Goal: Task Accomplishment & Management: Use online tool/utility

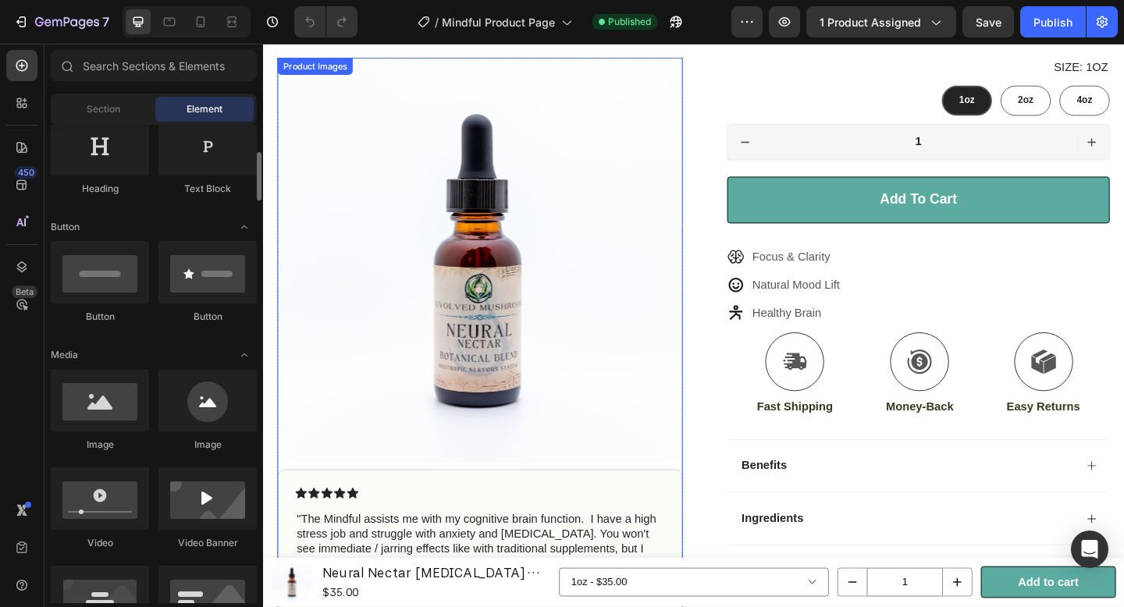
scroll to position [449, 0]
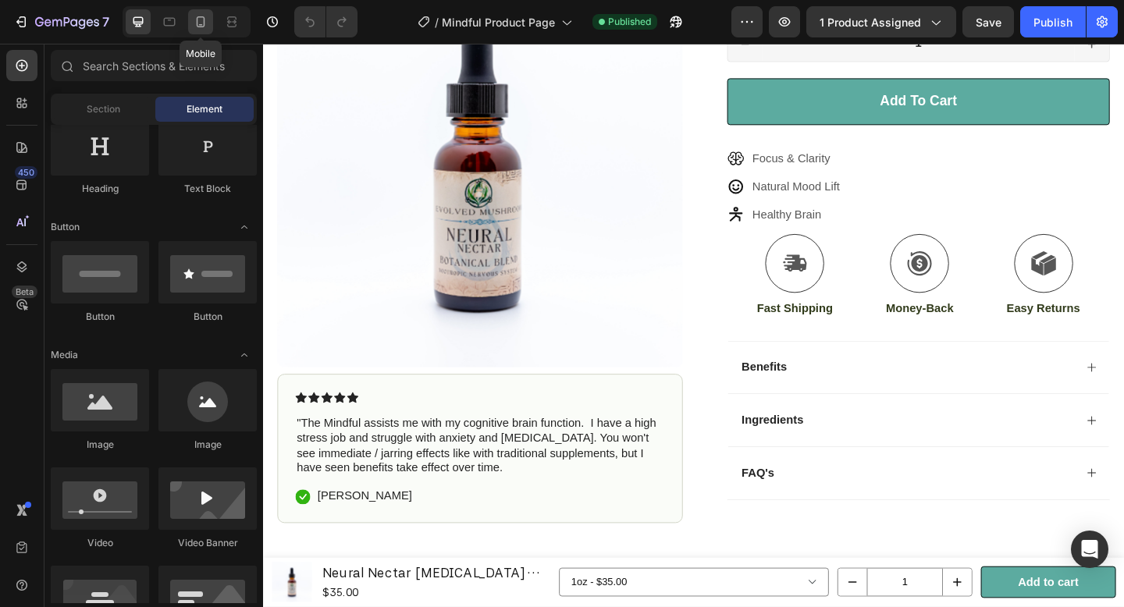
click at [193, 22] on icon at bounding box center [201, 22] width 16 height 16
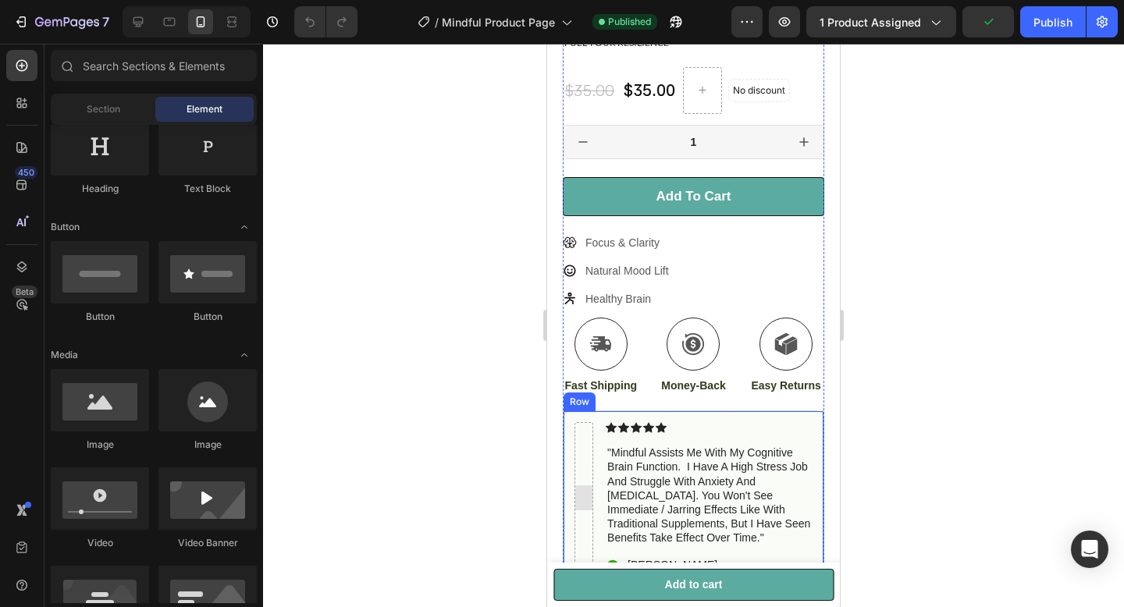
click at [589, 434] on div at bounding box center [583, 497] width 19 height 151
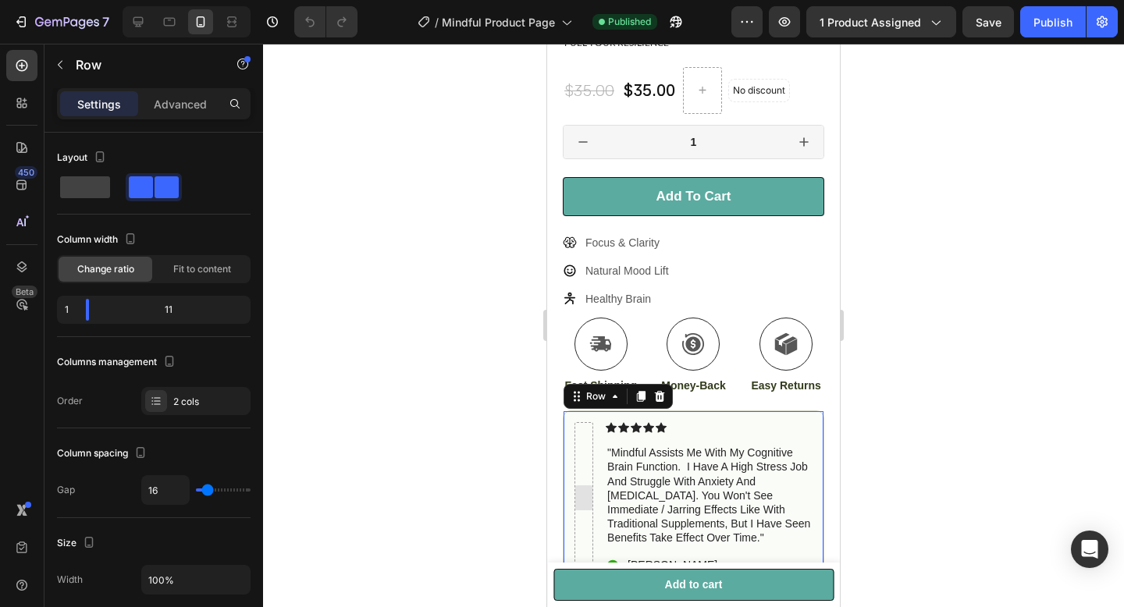
click at [622, 446] on p ""mindful assists me with my cognitive brain function. i have a high stress job …" at bounding box center [709, 495] width 204 height 99
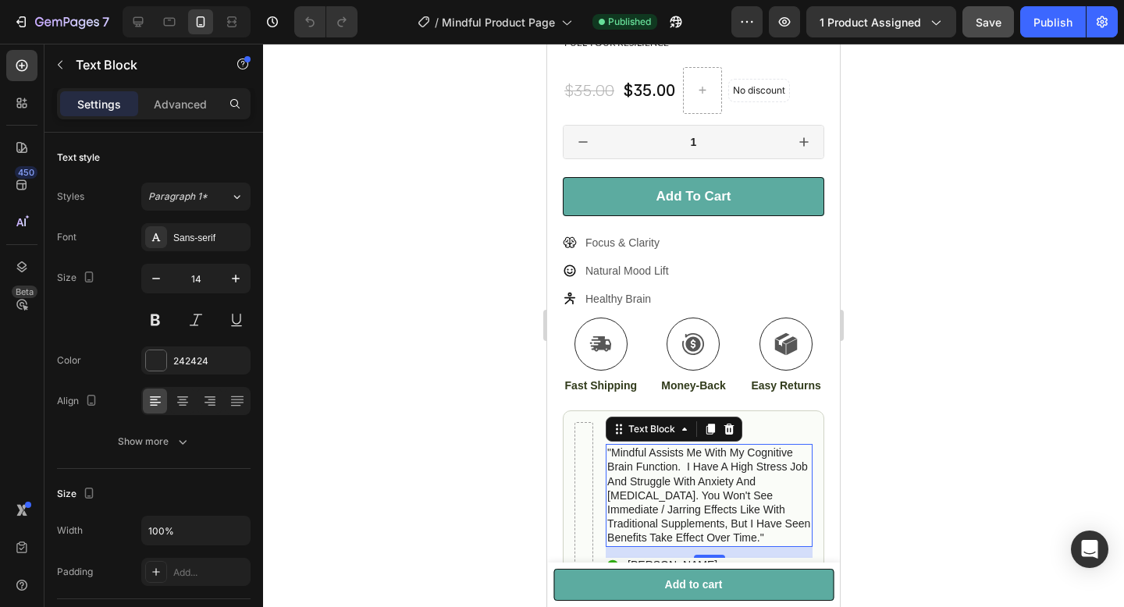
click at [992, 30] on button "Save" at bounding box center [988, 21] width 52 height 31
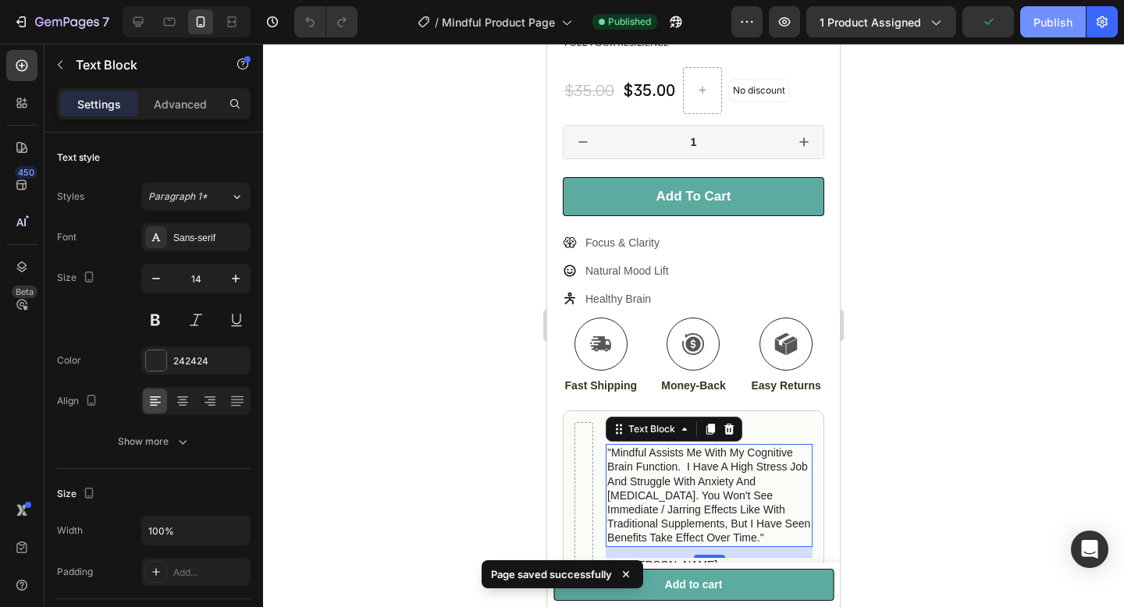
click at [1046, 22] on div "Publish" at bounding box center [1052, 22] width 39 height 16
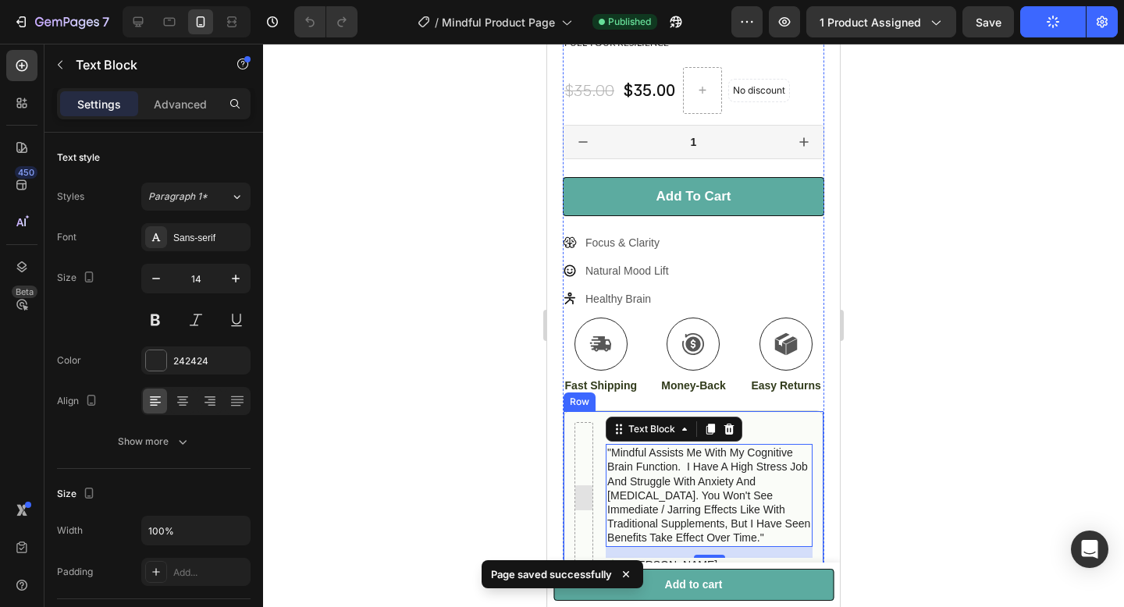
click at [585, 490] on div at bounding box center [583, 497] width 19 height 151
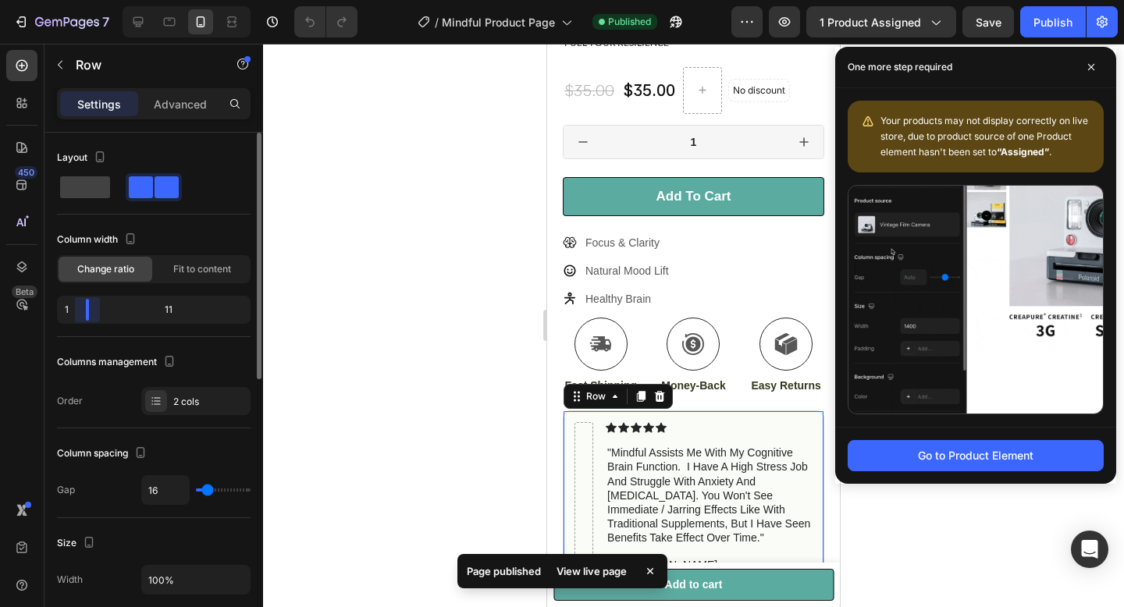
drag, startPoint x: 87, startPoint y: 313, endPoint x: 101, endPoint y: 291, distance: 26.4
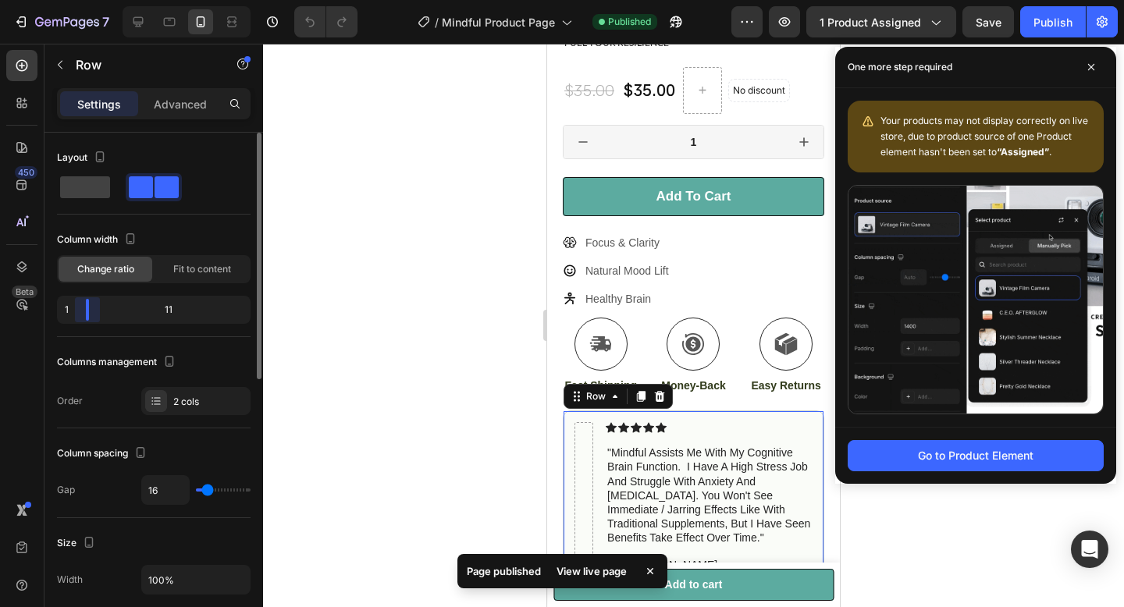
click at [44, 0] on body "7 Version history / Mindful Product Page Published Preview 1 product assigned S…" at bounding box center [562, 0] width 1124 height 0
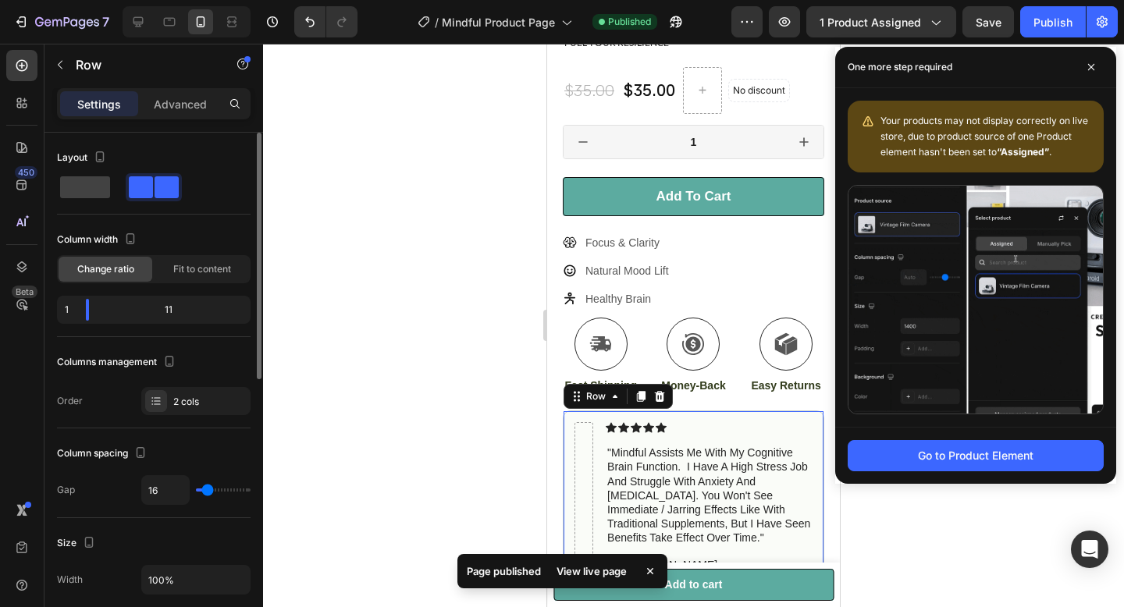
scroll to position [31, 0]
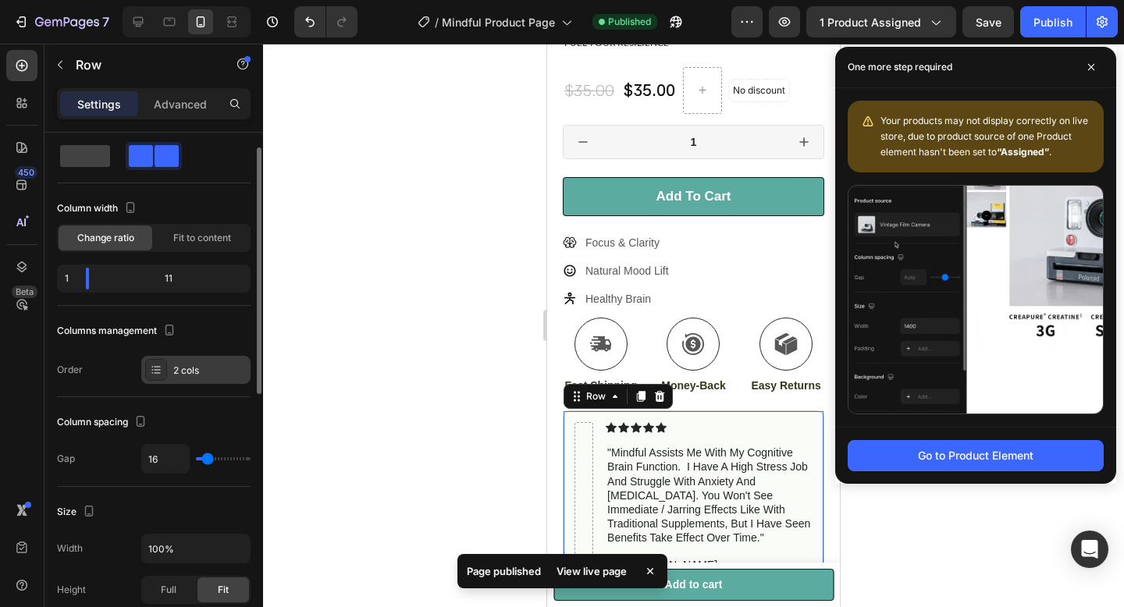
click at [162, 370] on div at bounding box center [156, 370] width 22 height 22
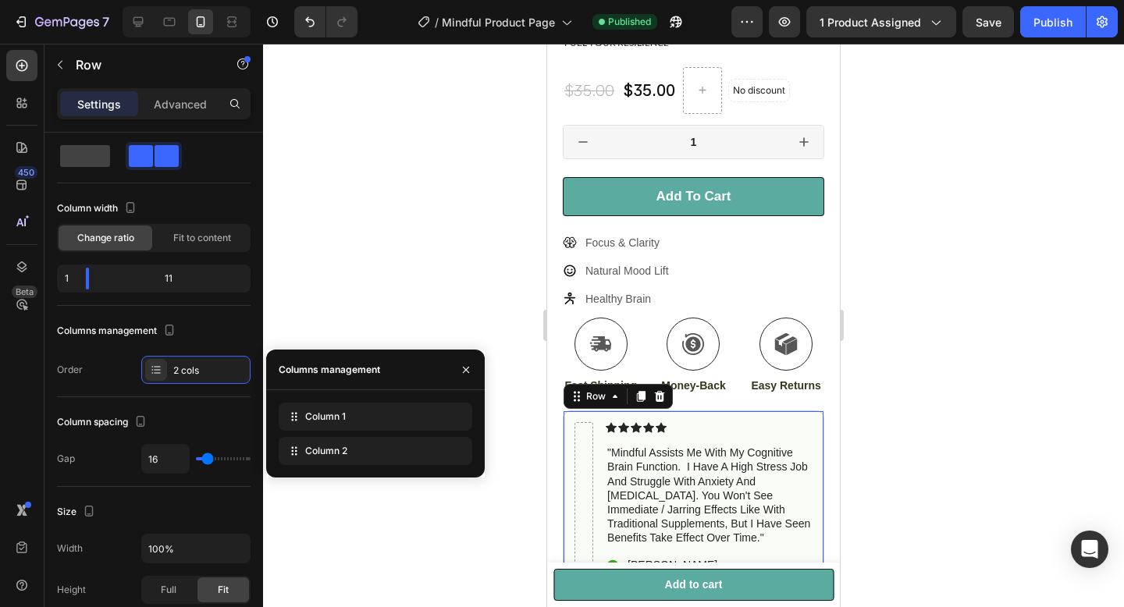
click at [657, 449] on p ""mindful assists me with my cognitive brain function. i have a high stress job …" at bounding box center [709, 495] width 204 height 99
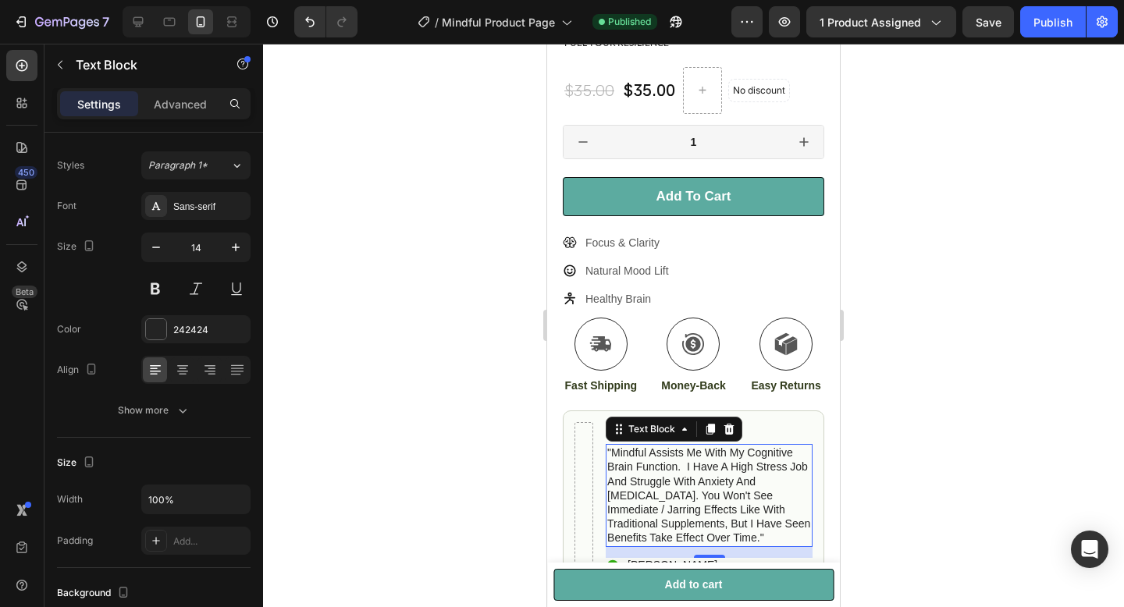
scroll to position [0, 0]
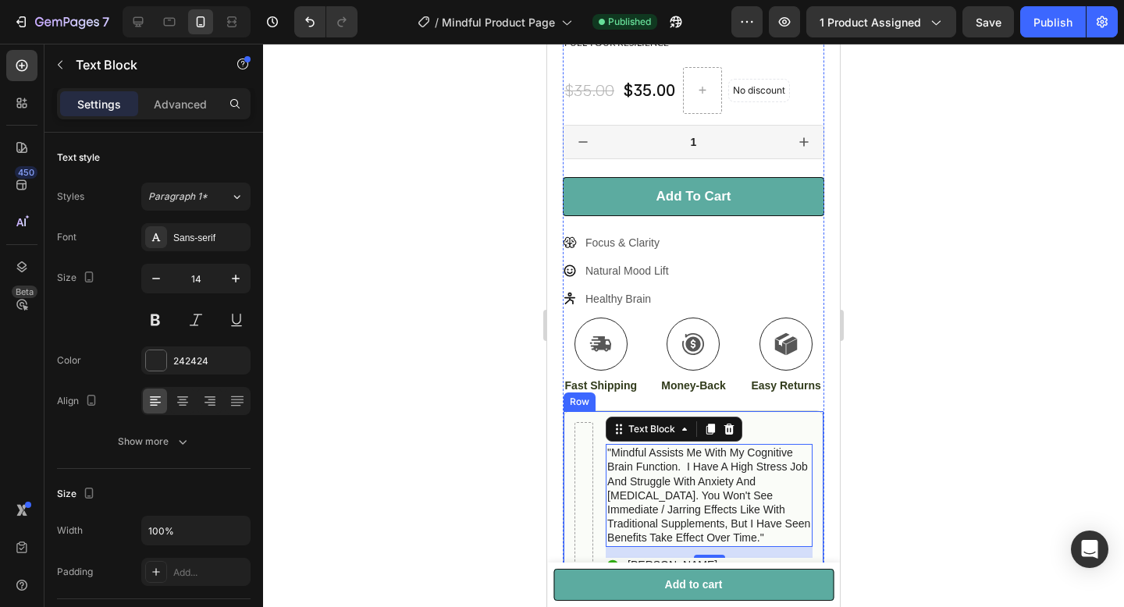
click at [594, 410] on div "Icon Icon Icon Icon Icon Icon List "mindful assists me with my cognitive brain …" at bounding box center [693, 497] width 261 height 175
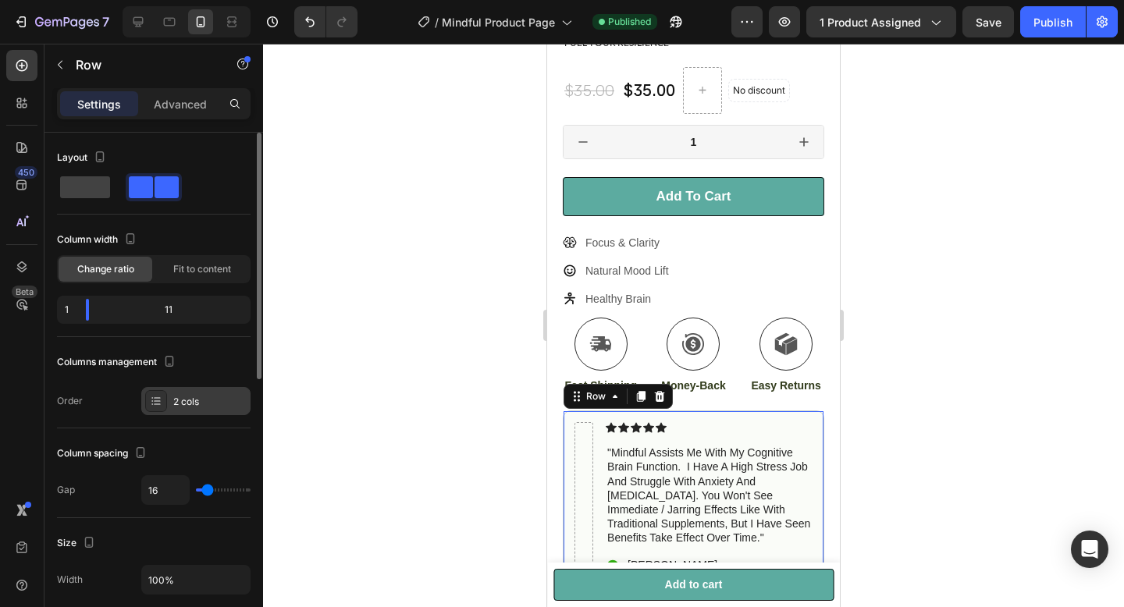
click at [187, 395] on div "2 cols" at bounding box center [209, 402] width 73 height 14
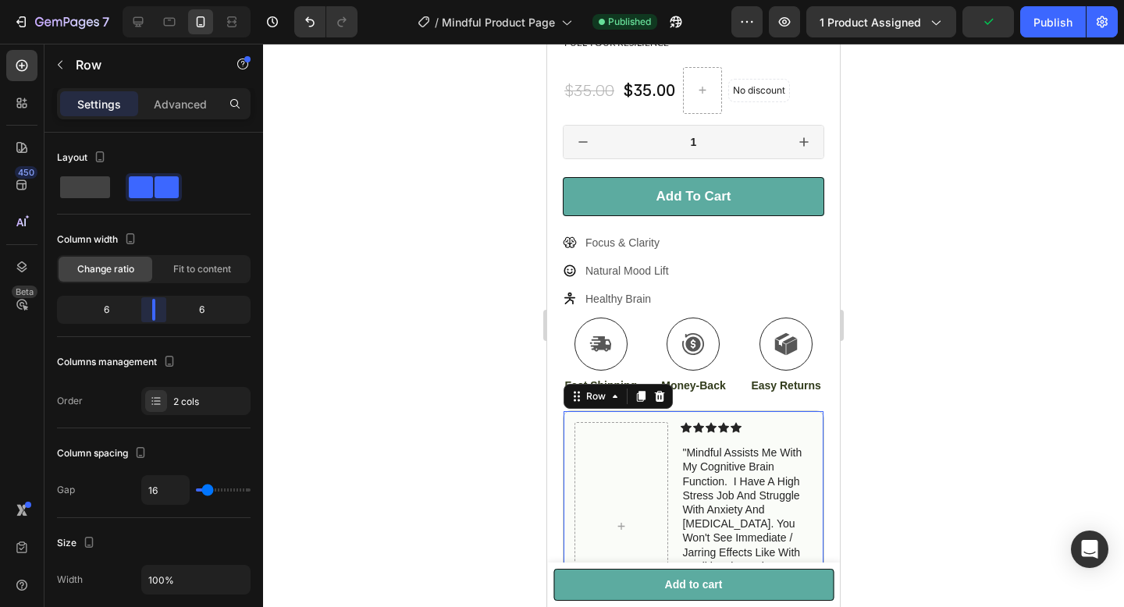
drag, startPoint x: 89, startPoint y: 307, endPoint x: 152, endPoint y: 311, distance: 63.3
click at [152, 0] on body "7 Version history / Mindful Product Page Published Preview 1 product assigned P…" at bounding box center [562, 0] width 1124 height 0
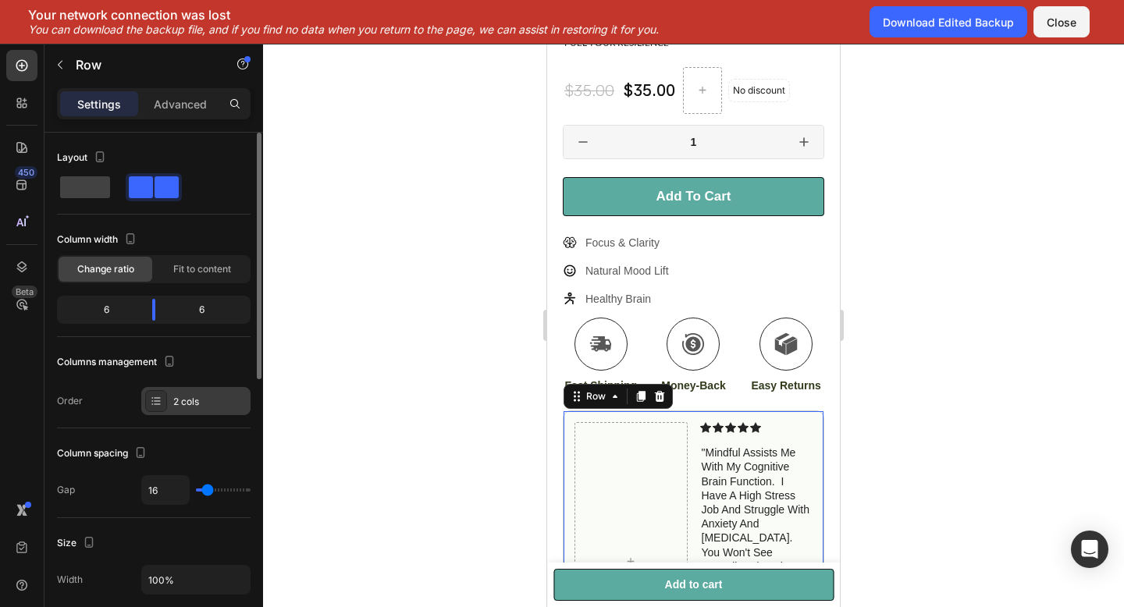
click at [162, 397] on icon at bounding box center [156, 401] width 12 height 12
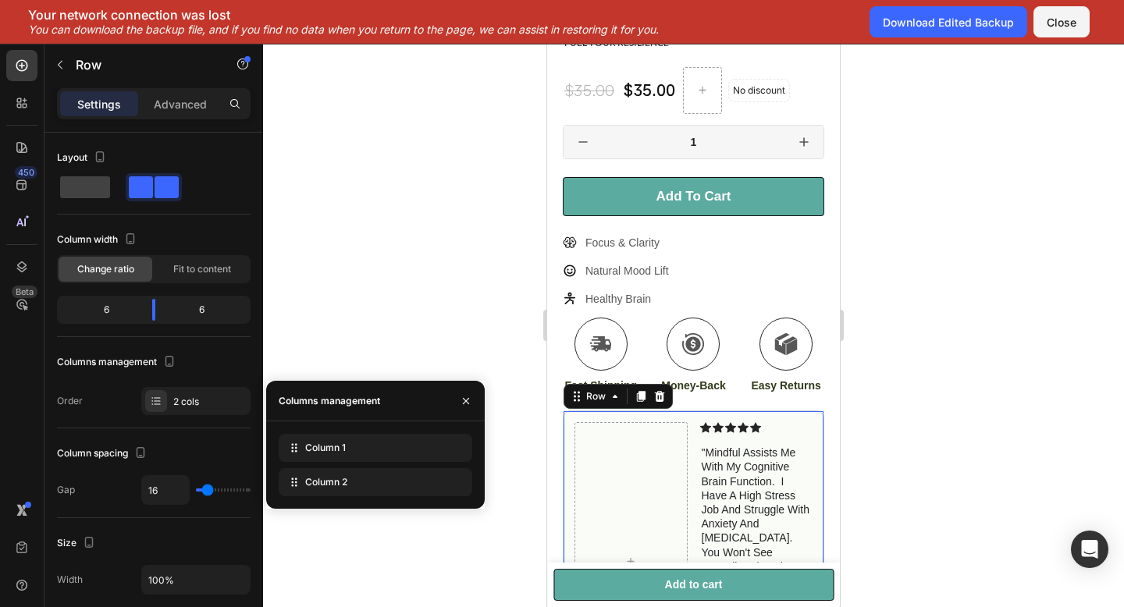
click at [431, 346] on div at bounding box center [693, 325] width 861 height 563
